Goal: Information Seeking & Learning: Find contact information

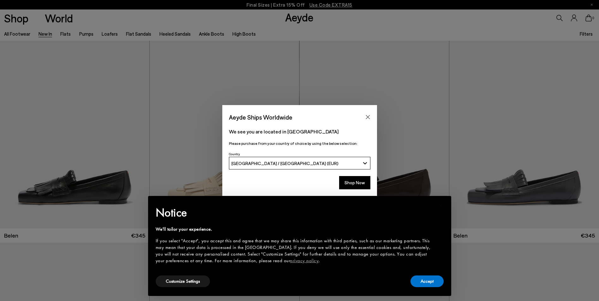
click at [355, 181] on button "Shop Now" at bounding box center [354, 182] width 31 height 13
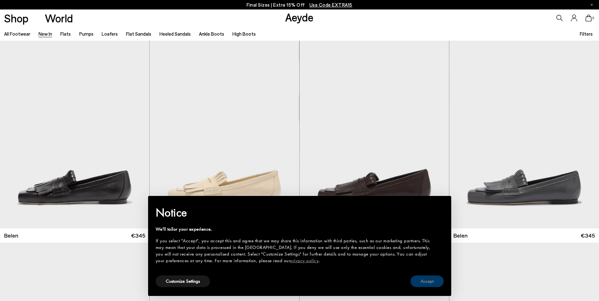
click at [418, 279] on button "Accept" at bounding box center [426, 282] width 33 height 12
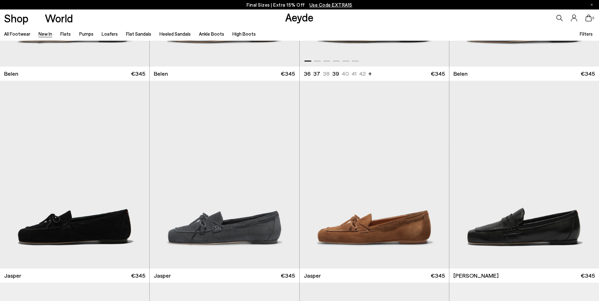
scroll to position [189, 0]
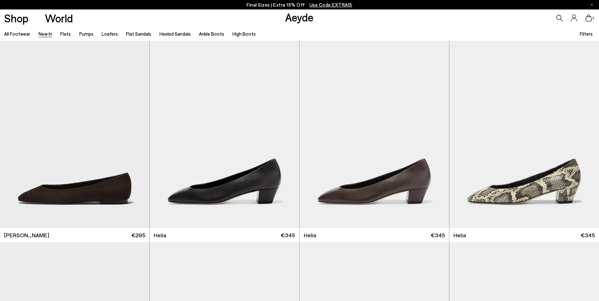
scroll to position [821, 0]
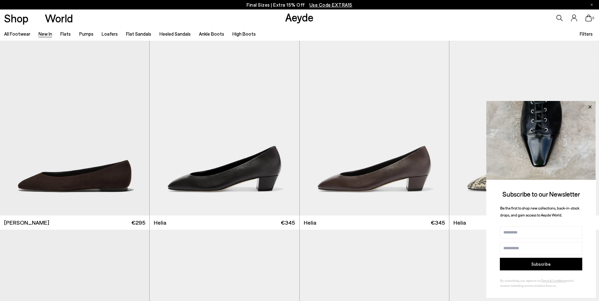
click at [591, 106] on icon at bounding box center [589, 106] width 3 height 3
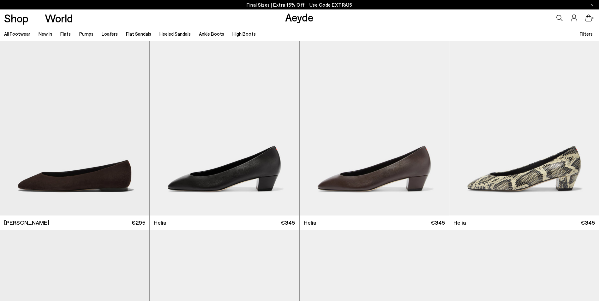
click at [65, 33] on link "Flats" at bounding box center [65, 34] width 10 height 6
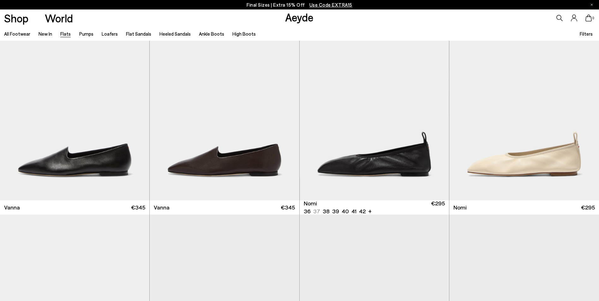
scroll to position [253, 0]
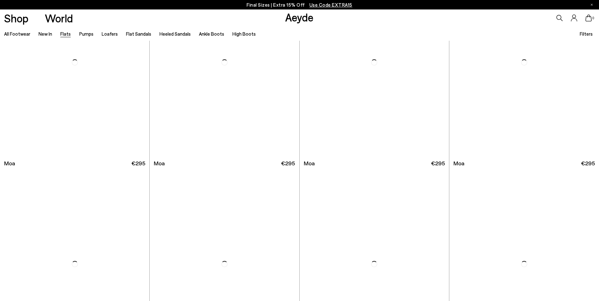
scroll to position [1294, 0]
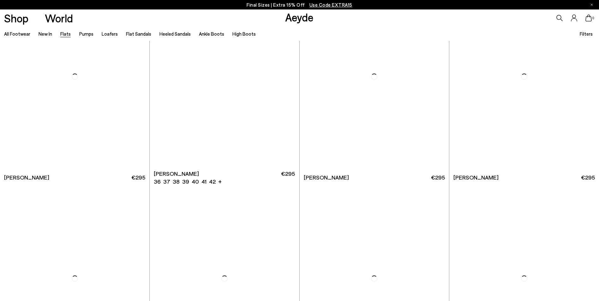
scroll to position [2683, 0]
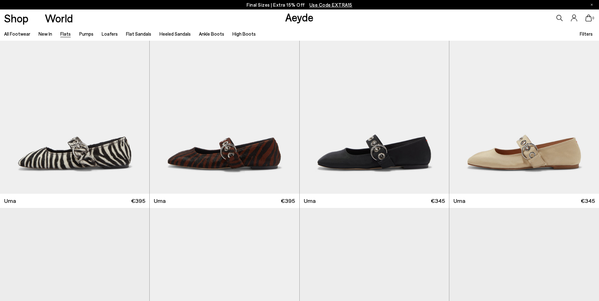
scroll to position [3062, 0]
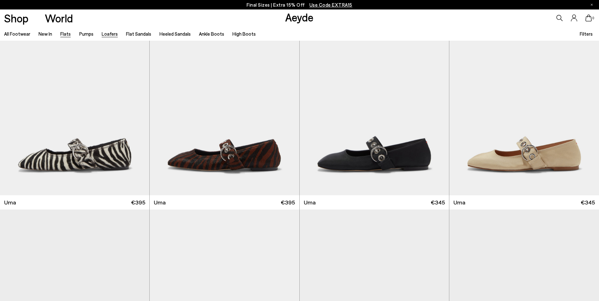
click at [107, 36] on link "Loafers" at bounding box center [110, 34] width 16 height 6
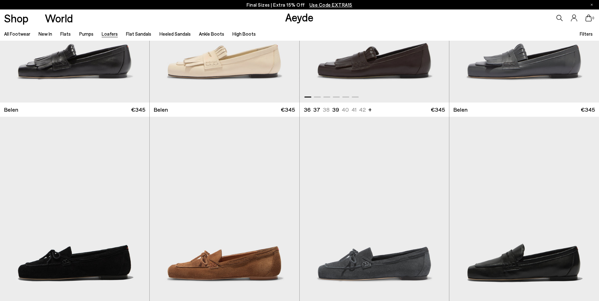
scroll to position [126, 0]
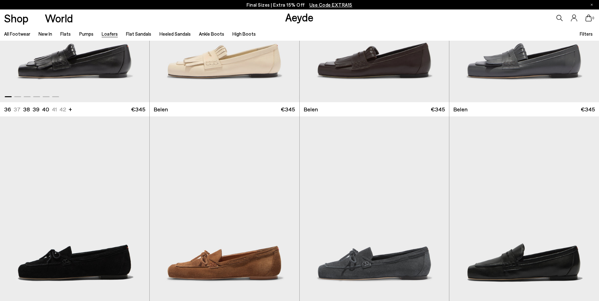
click at [60, 66] on img "1 / 6" at bounding box center [74, 8] width 149 height 188
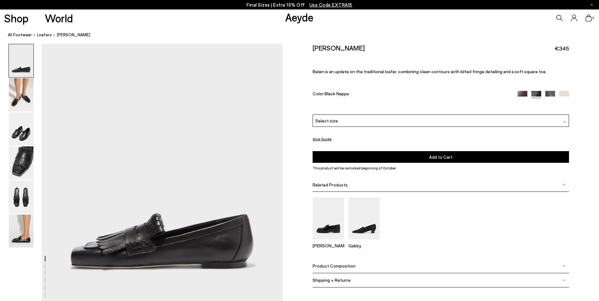
scroll to position [63, 0]
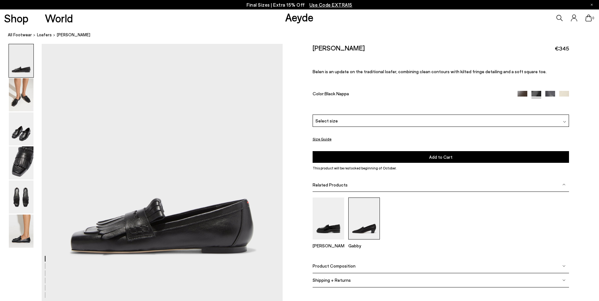
click at [359, 216] on img at bounding box center [364, 219] width 32 height 42
click at [335, 226] on img at bounding box center [329, 219] width 32 height 42
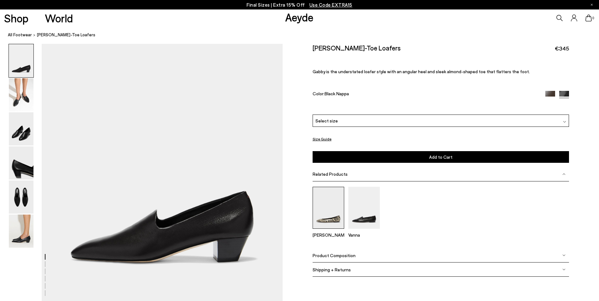
click at [328, 217] on img at bounding box center [329, 208] width 32 height 42
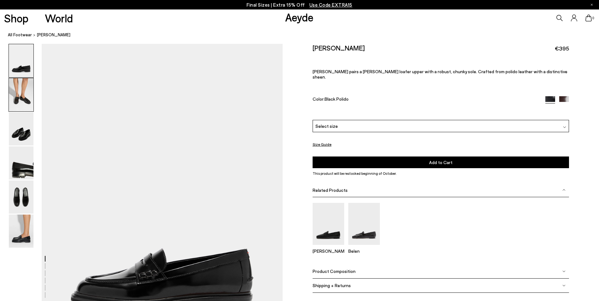
click at [28, 93] on img at bounding box center [21, 94] width 25 height 33
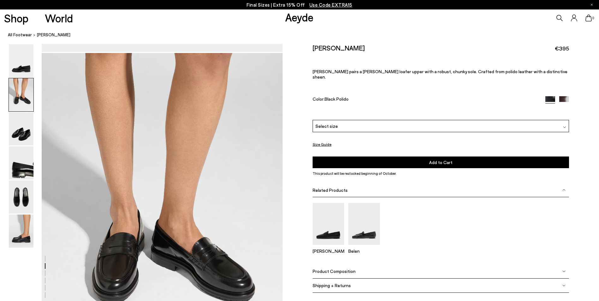
scroll to position [323, 0]
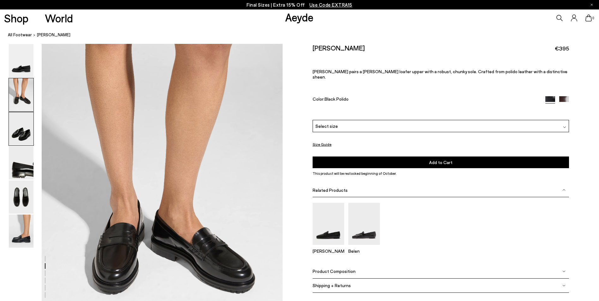
click at [21, 129] on img at bounding box center [21, 128] width 25 height 33
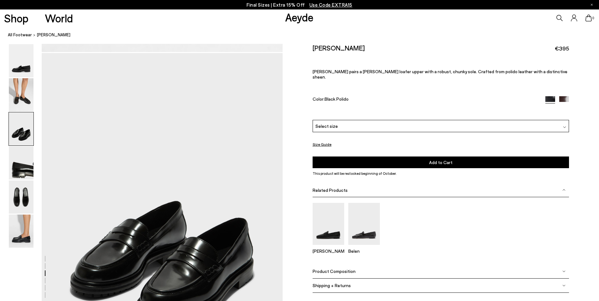
scroll to position [645, 0]
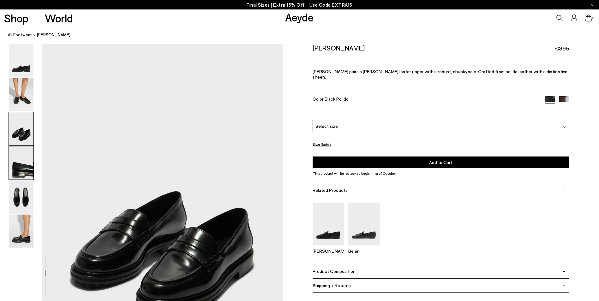
click at [21, 161] on img at bounding box center [21, 162] width 25 height 33
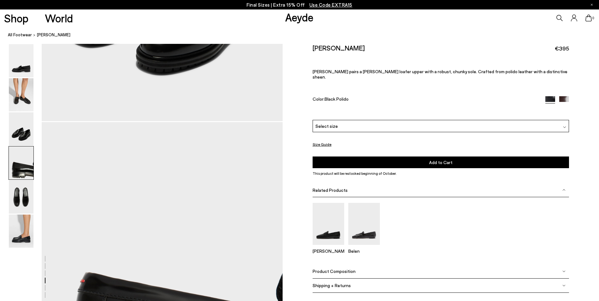
scroll to position [967, 0]
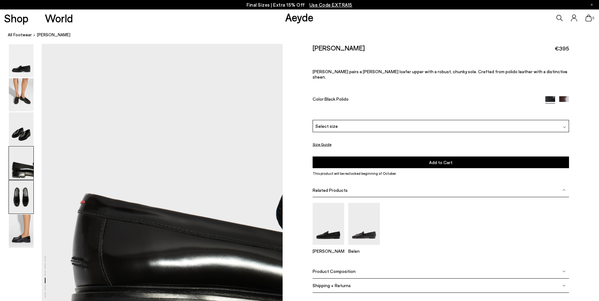
click at [22, 194] on img at bounding box center [21, 197] width 25 height 33
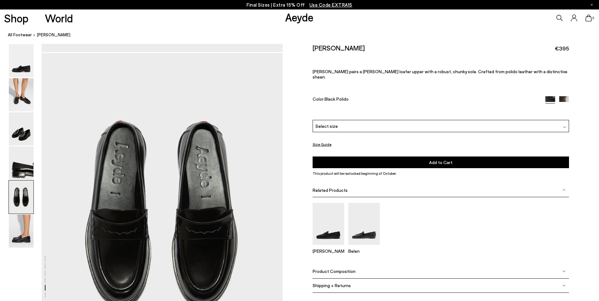
scroll to position [1289, 0]
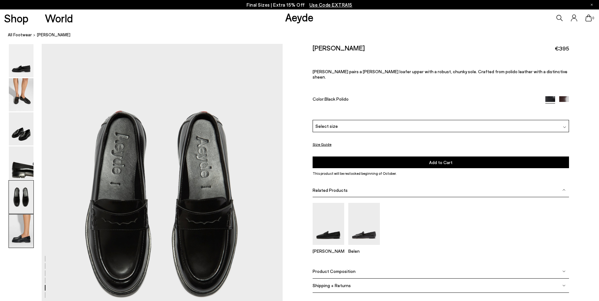
click at [21, 224] on img at bounding box center [21, 231] width 25 height 33
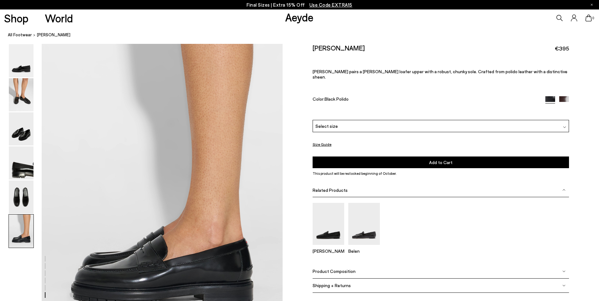
scroll to position [1654, 0]
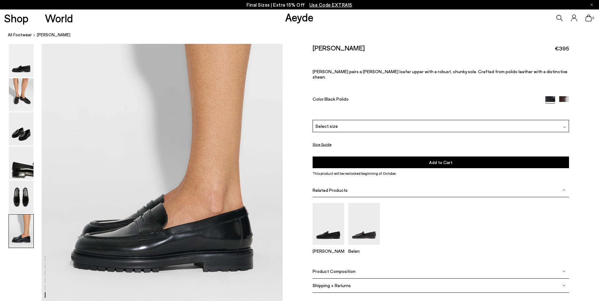
click at [564, 96] on img at bounding box center [564, 101] width 10 height 10
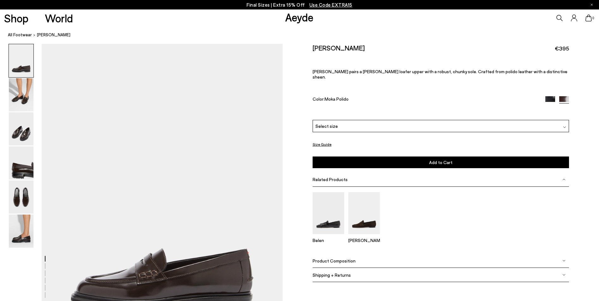
click at [551, 96] on img at bounding box center [550, 101] width 10 height 10
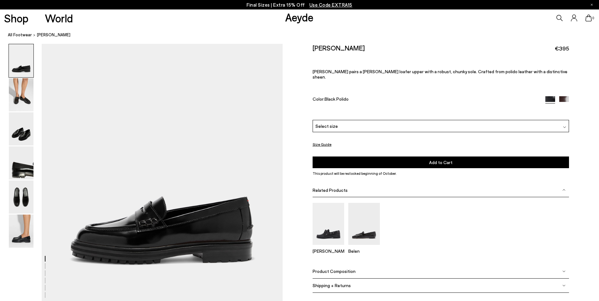
scroll to position [63, 0]
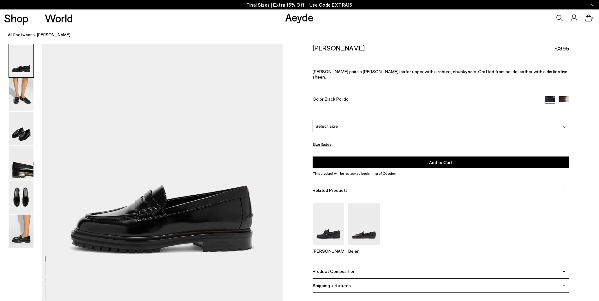
click at [325, 140] on button "Size Guide" at bounding box center [322, 144] width 19 height 8
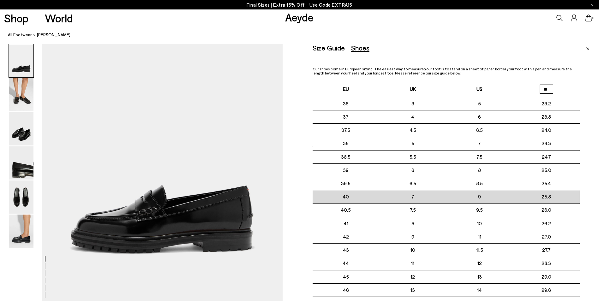
click at [567, 196] on td "25.8" at bounding box center [546, 196] width 67 height 13
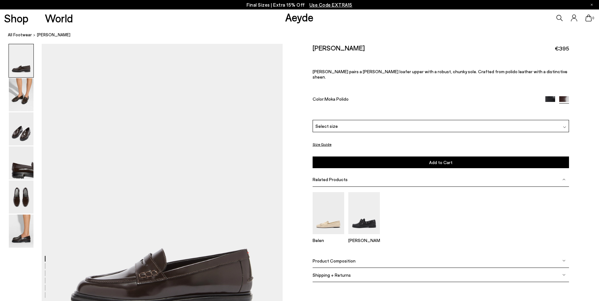
click at [293, 16] on link "Aeyde" at bounding box center [299, 16] width 28 height 13
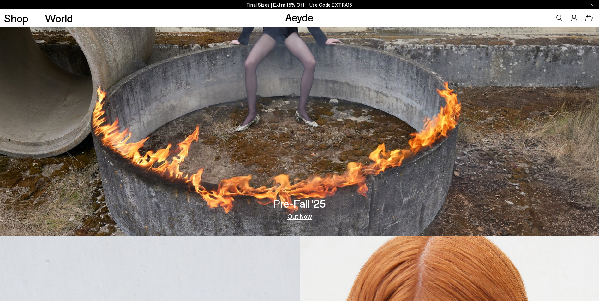
scroll to position [95, 0]
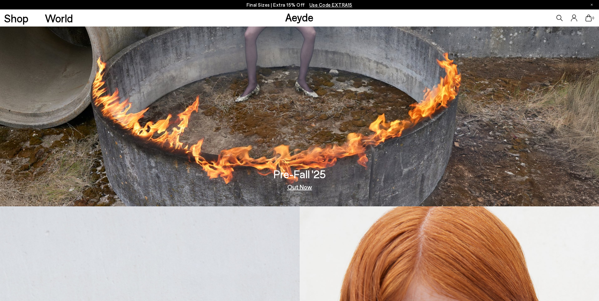
click at [308, 186] on link "Out Now" at bounding box center [299, 187] width 25 height 6
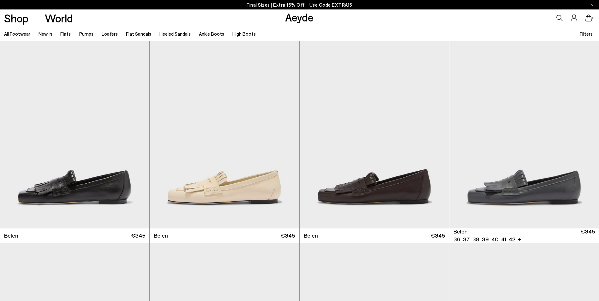
scroll to position [63, 0]
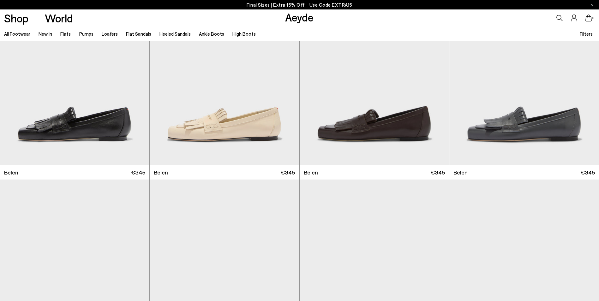
click at [332, 4] on span "Use Code EXTRA15" at bounding box center [330, 5] width 43 height 6
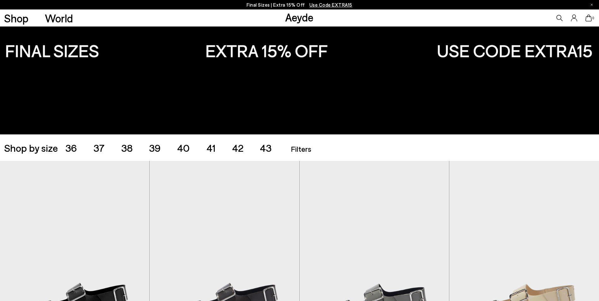
scroll to position [63, 0]
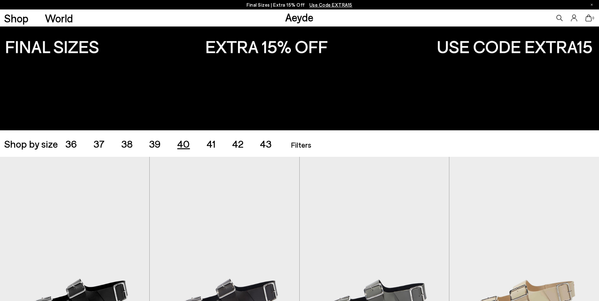
click at [179, 145] on span "40" at bounding box center [183, 144] width 13 height 12
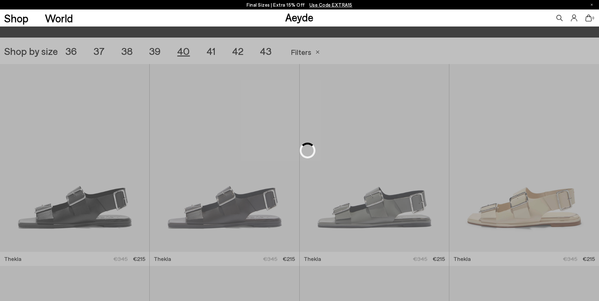
scroll to position [167, 0]
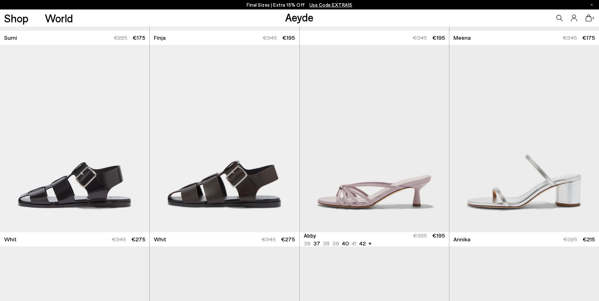
scroll to position [451, 0]
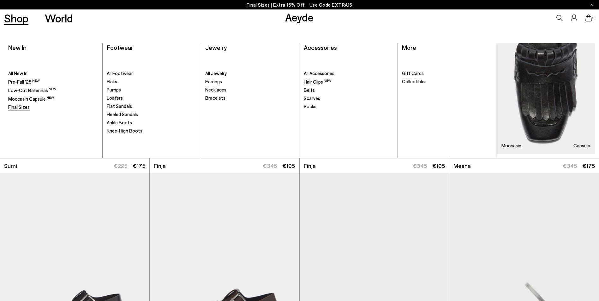
click at [18, 106] on span "Final Sizes" at bounding box center [18, 107] width 21 height 6
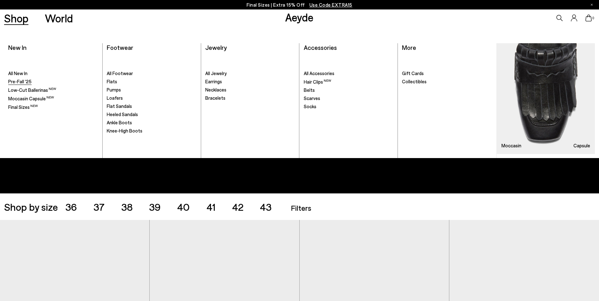
click at [19, 80] on span "Pre-Fall '25" at bounding box center [19, 82] width 23 height 6
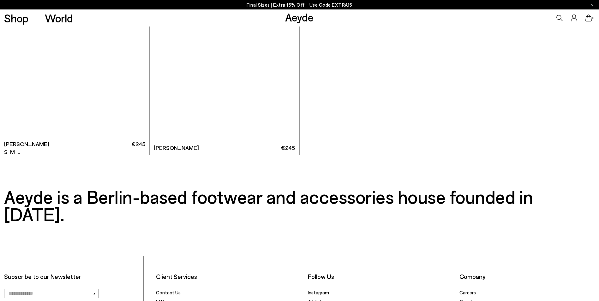
scroll to position [5126, 0]
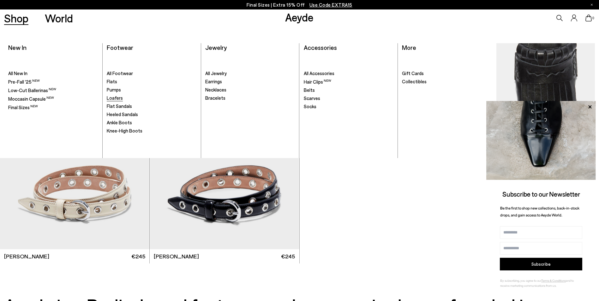
click at [113, 97] on span "Loafers" at bounding box center [115, 98] width 16 height 6
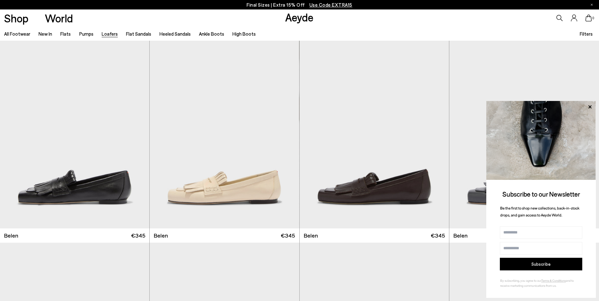
click at [304, 18] on link "Aeyde" at bounding box center [299, 16] width 28 height 13
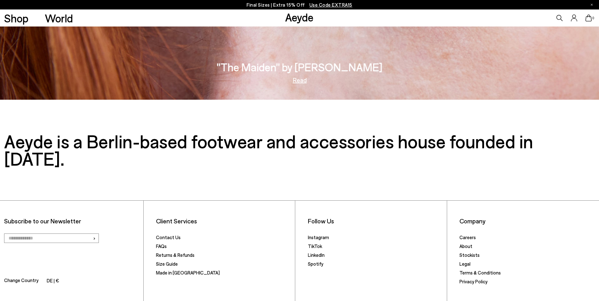
scroll to position [1334, 0]
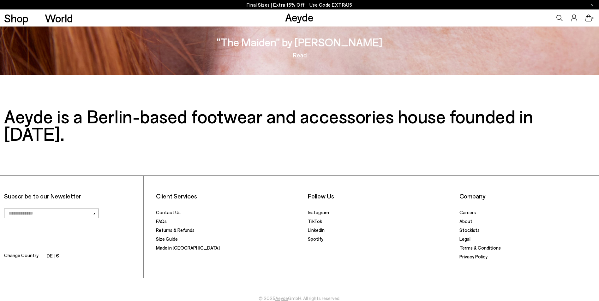
click at [174, 236] on link "Size Guide" at bounding box center [167, 239] width 22 height 6
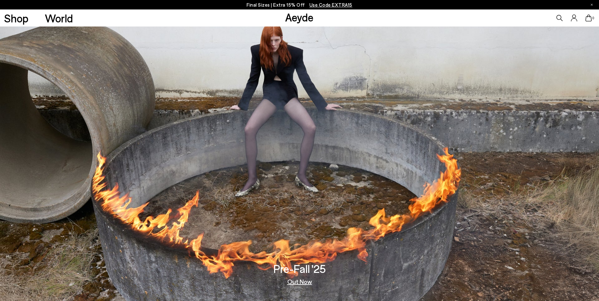
scroll to position [1334, 0]
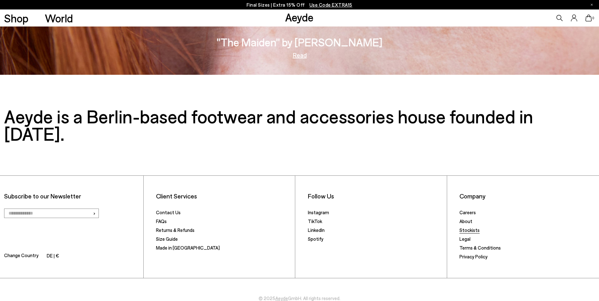
click at [473, 227] on link "Stockists" at bounding box center [469, 230] width 20 height 6
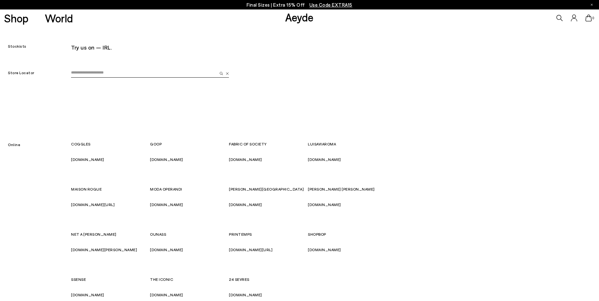
click at [103, 73] on input "email" at bounding box center [144, 72] width 146 height 9
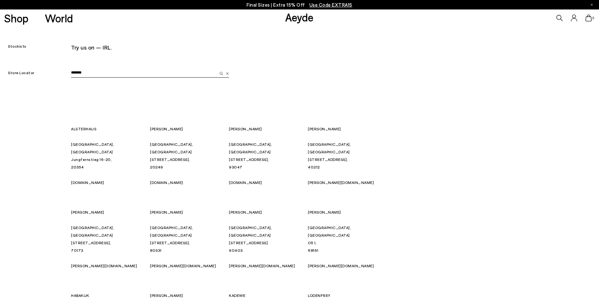
click at [217, 68] on button "submit" at bounding box center [220, 72] width 6 height 9
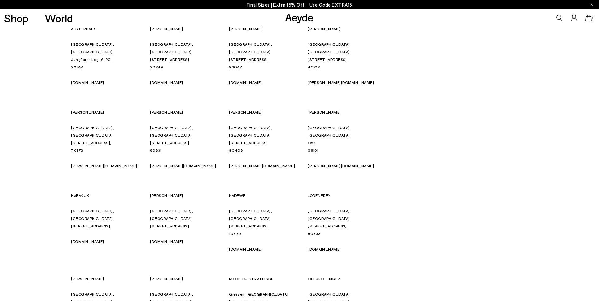
scroll to position [32, 0]
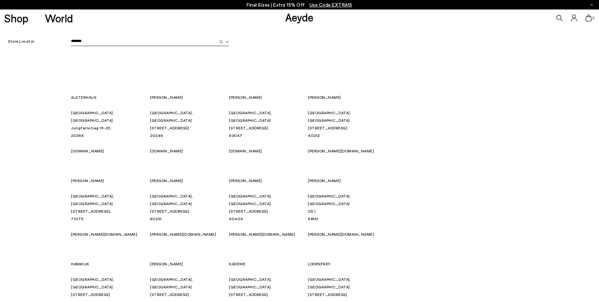
drag, startPoint x: 92, startPoint y: 37, endPoint x: 53, endPoint y: 43, distance: 39.3
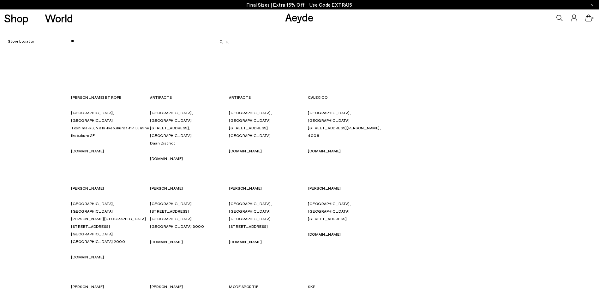
scroll to position [0, 0]
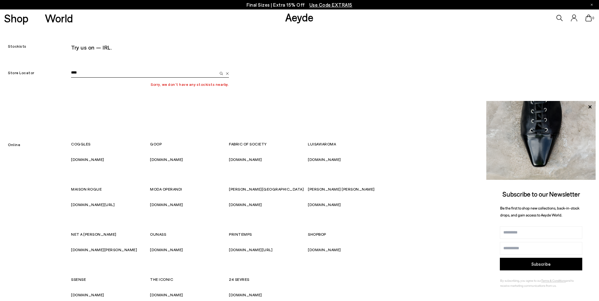
drag, startPoint x: 89, startPoint y: 72, endPoint x: 52, endPoint y: 74, distance: 36.7
click at [52, 74] on div "Store Locator **** Sorry, we don’t have any stockists nearby." at bounding box center [299, 89] width 599 height 72
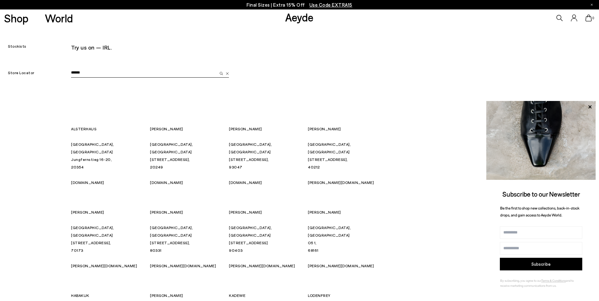
type input "*******"
click at [217, 68] on button "submit" at bounding box center [220, 72] width 6 height 9
